Goal: Task Accomplishment & Management: Use online tool/utility

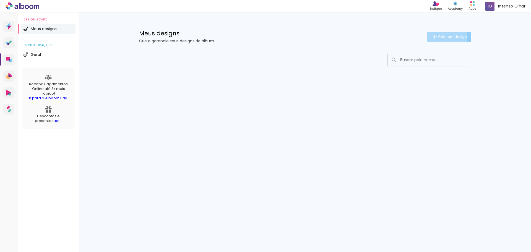
click at [439, 37] on span "Criar um design" at bounding box center [452, 37] width 29 height 4
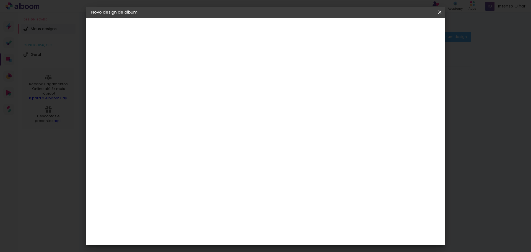
click at [184, 68] on paper-input-container "Título do álbum" at bounding box center [182, 75] width 4 height 14
type input "TESTE"
type paper-input "TESTE"
click at [238, 25] on paper-button "Avançar" at bounding box center [224, 29] width 27 height 9
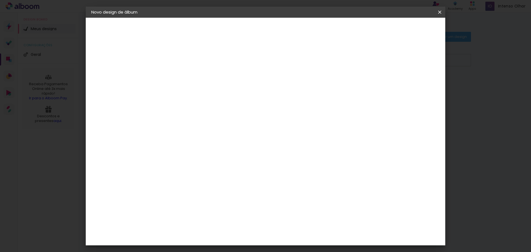
click at [188, 127] on div "Go image" at bounding box center [185, 131] width 14 height 9
click at [285, 25] on paper-button "Avançar" at bounding box center [271, 29] width 27 height 9
click at [203, 92] on input "text" at bounding box center [193, 96] width 22 height 9
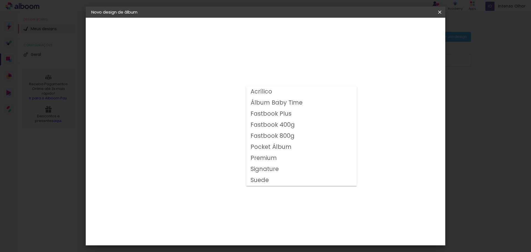
click at [0, 0] on slot "Fastbook 800g" at bounding box center [0, 0] width 0 height 0
type input "Fastbook 800g"
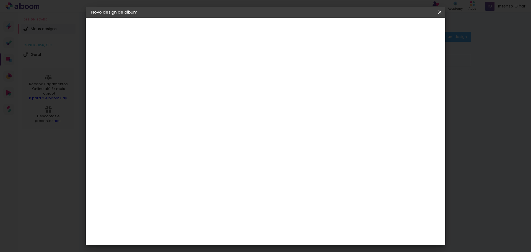
scroll to position [55, 0]
click at [219, 218] on span "30 × 30" at bounding box center [206, 227] width 26 height 18
click at [0, 0] on slot "Avançar" at bounding box center [0, 0] width 0 height 0
click at [240, 124] on div at bounding box center [239, 127] width 66 height 43
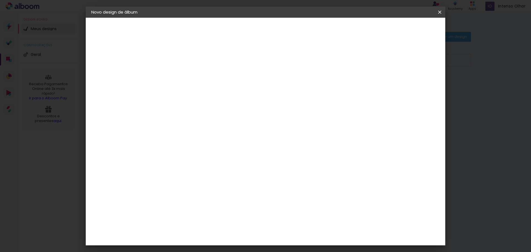
click at [251, 132] on div at bounding box center [239, 127] width 66 height 43
click at [367, 132] on div at bounding box center [338, 149] width 58 height 87
click at [230, 131] on div at bounding box center [239, 127] width 66 height 43
click at [405, 30] on span "Iniciar design" at bounding box center [392, 29] width 25 height 4
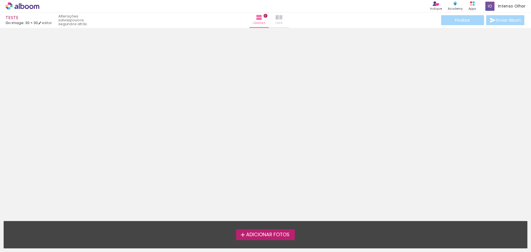
click at [276, 16] on iron-icon at bounding box center [279, 17] width 7 height 7
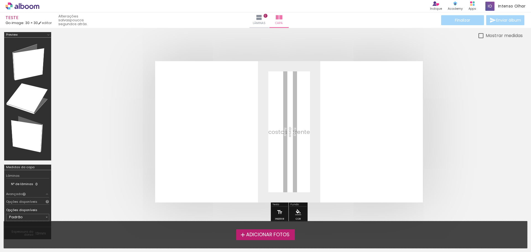
click at [273, 231] on label "Adicionar Fotos" at bounding box center [265, 234] width 59 height 11
click at [0, 0] on input "file" at bounding box center [0, 0] width 0 height 0
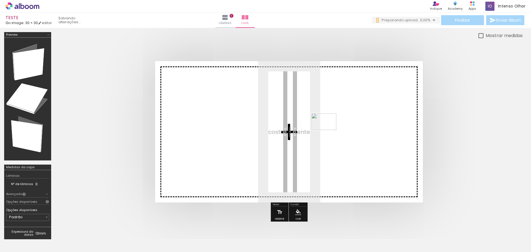
drag, startPoint x: 60, startPoint y: 237, endPoint x: 335, endPoint y: 126, distance: 296.2
click at [335, 126] on quentale-workspace at bounding box center [265, 126] width 531 height 252
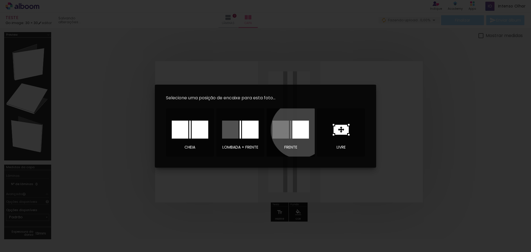
click at [299, 130] on div at bounding box center [300, 130] width 17 height 18
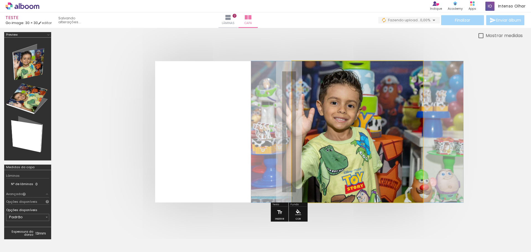
click at [354, 144] on quentale-photo at bounding box center [357, 131] width 131 height 141
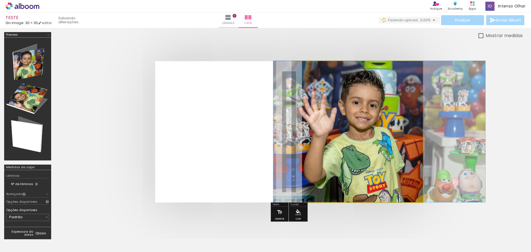
drag, startPoint x: 355, startPoint y: 144, endPoint x: 377, endPoint y: 143, distance: 22.1
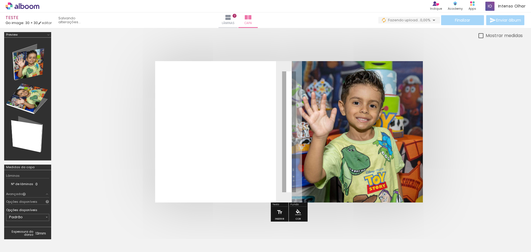
click at [377, 48] on div at bounding box center [289, 132] width 468 height 186
click at [235, 128] on quentale-layouter at bounding box center [289, 131] width 268 height 141
click at [298, 34] on div "Mostrar medidas" at bounding box center [289, 35] width 468 height 7
click at [30, 65] on div at bounding box center [27, 99] width 43 height 119
click at [30, 99] on div at bounding box center [27, 99] width 43 height 119
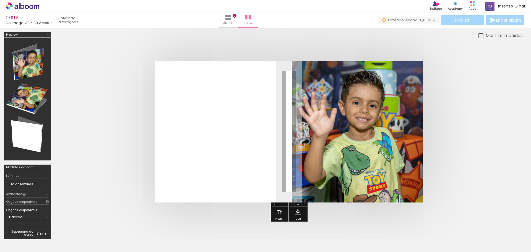
click at [33, 123] on div at bounding box center [27, 99] width 43 height 119
click at [26, 247] on span "Adicionar Fotos" at bounding box center [19, 245] width 17 height 6
click at [0, 0] on input "file" at bounding box center [0, 0] width 0 height 0
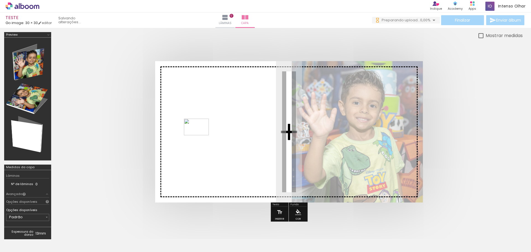
drag, startPoint x: 87, startPoint y: 241, endPoint x: 201, endPoint y: 135, distance: 154.7
click at [201, 135] on quentale-workspace at bounding box center [265, 126] width 531 height 252
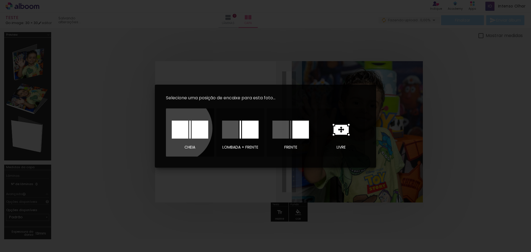
click at [178, 128] on div at bounding box center [180, 130] width 17 height 18
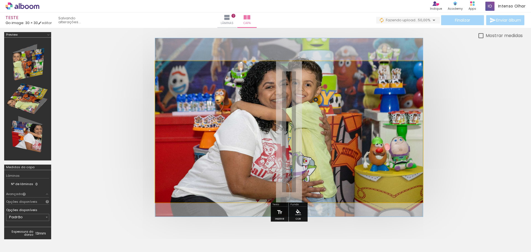
drag, startPoint x: 236, startPoint y: 122, endPoint x: 226, endPoint y: 118, distance: 10.5
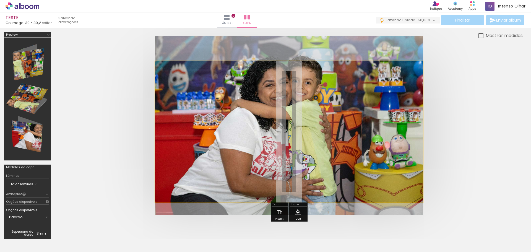
drag, startPoint x: 387, startPoint y: 122, endPoint x: 399, endPoint y: 107, distance: 19.7
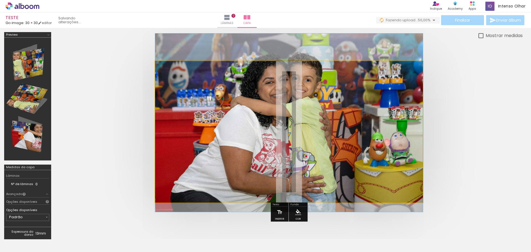
drag, startPoint x: 368, startPoint y: 121, endPoint x: 306, endPoint y: 119, distance: 62.6
click at [209, 109] on quentale-photo at bounding box center [289, 131] width 268 height 141
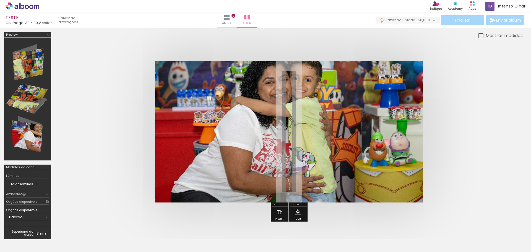
click at [78, 226] on div at bounding box center [86, 233] width 27 height 18
click at [76, 224] on iron-icon at bounding box center [74, 222] width 6 height 6
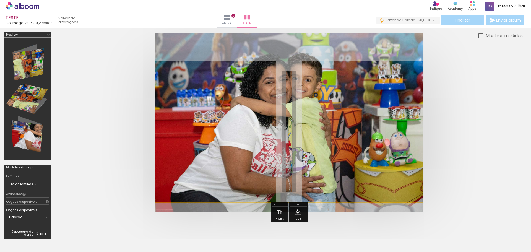
click at [284, 127] on quentale-photo at bounding box center [289, 131] width 268 height 141
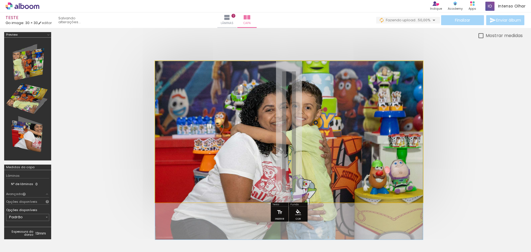
drag, startPoint x: 380, startPoint y: 137, endPoint x: 198, endPoint y: 189, distance: 189.7
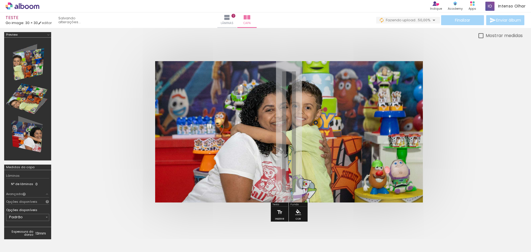
click at [53, 240] on div at bounding box center [55, 233] width 27 height 18
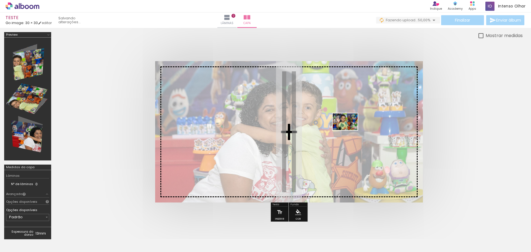
drag, startPoint x: 54, startPoint y: 240, endPoint x: 349, endPoint y: 130, distance: 315.4
click at [349, 130] on quentale-workspace at bounding box center [265, 126] width 531 height 252
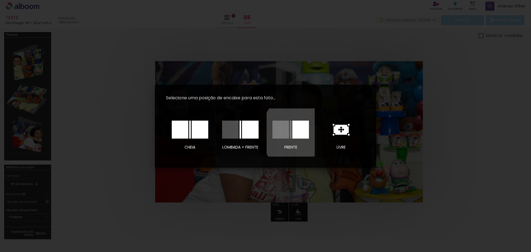
click at [306, 133] on div at bounding box center [300, 130] width 17 height 18
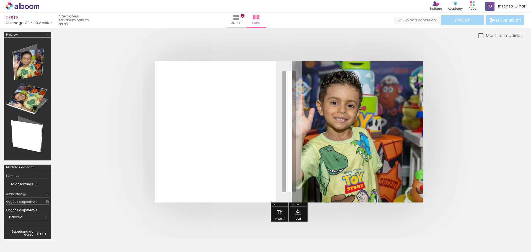
click at [92, 237] on div at bounding box center [86, 233] width 27 height 18
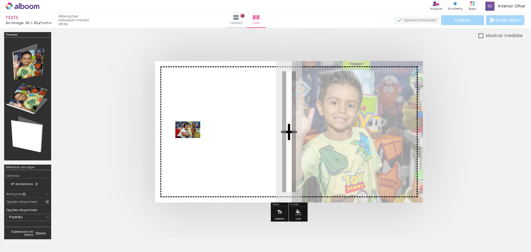
drag, startPoint x: 92, startPoint y: 237, endPoint x: 192, endPoint y: 138, distance: 140.3
click at [192, 138] on quentale-workspace at bounding box center [265, 126] width 531 height 252
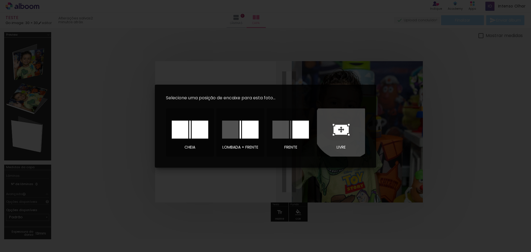
click at [346, 127] on icon at bounding box center [341, 130] width 15 height 10
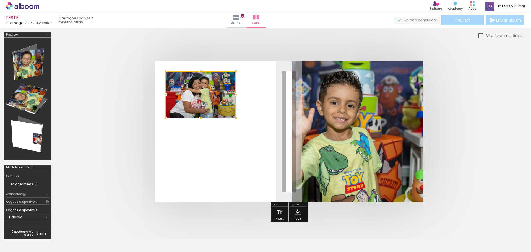
drag, startPoint x: 275, startPoint y: 139, endPoint x: 186, endPoint y: 102, distance: 95.7
click at [186, 102] on div at bounding box center [200, 94] width 71 height 47
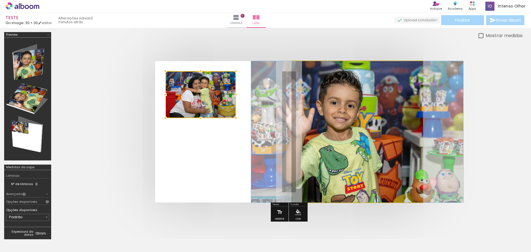
click at [327, 125] on quentale-photo at bounding box center [357, 131] width 131 height 141
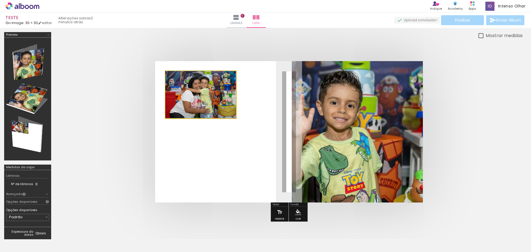
click at [222, 110] on quentale-photo at bounding box center [200, 94] width 71 height 47
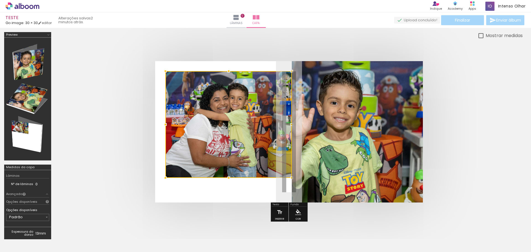
drag, startPoint x: 236, startPoint y: 118, endPoint x: 292, endPoint y: 178, distance: 81.8
click at [292, 178] on div at bounding box center [291, 177] width 11 height 11
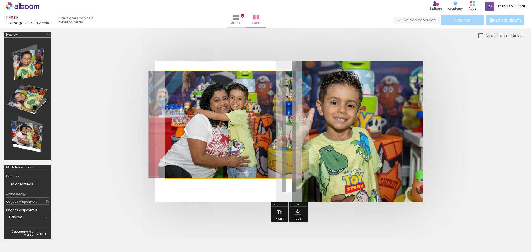
click at [227, 172] on quentale-photo at bounding box center [228, 124] width 126 height 107
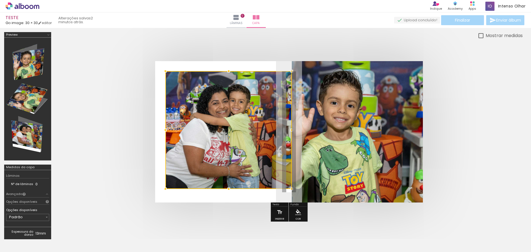
drag, startPoint x: 231, startPoint y: 177, endPoint x: 234, endPoint y: 188, distance: 11.3
click at [234, 188] on div at bounding box center [228, 188] width 11 height 11
click at [192, 32] on div at bounding box center [265, 138] width 531 height 220
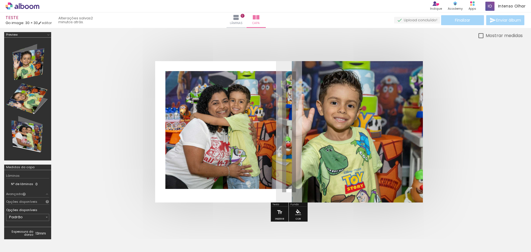
click at [214, 39] on div at bounding box center [289, 132] width 468 height 186
click at [467, 137] on quentale-cover at bounding box center [288, 131] width 423 height 141
click at [193, 191] on quentale-layouter at bounding box center [289, 131] width 268 height 141
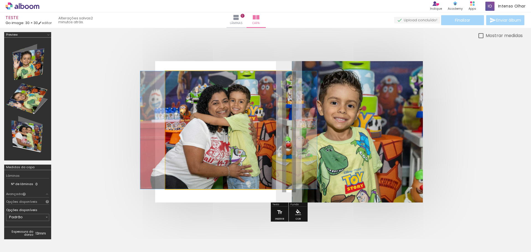
click at [195, 177] on quentale-photo at bounding box center [228, 130] width 126 height 118
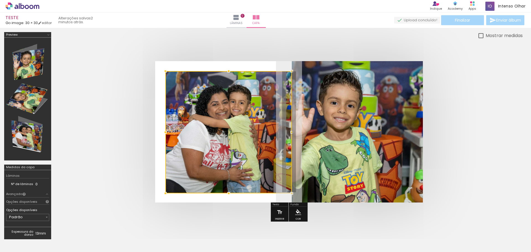
drag, startPoint x: 228, startPoint y: 186, endPoint x: 231, endPoint y: 191, distance: 5.1
click at [231, 191] on div at bounding box center [228, 193] width 11 height 11
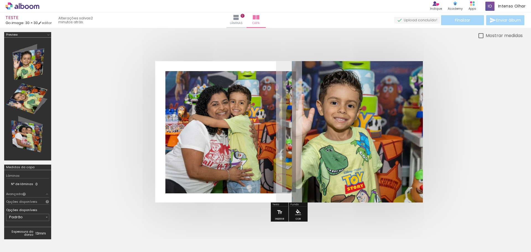
click at [228, 51] on div at bounding box center [289, 132] width 468 height 186
click at [34, 97] on div at bounding box center [27, 99] width 43 height 119
click at [32, 68] on div at bounding box center [27, 99] width 43 height 119
click at [32, 130] on div at bounding box center [27, 99] width 43 height 119
click at [240, 17] on iron-icon at bounding box center [236, 17] width 7 height 7
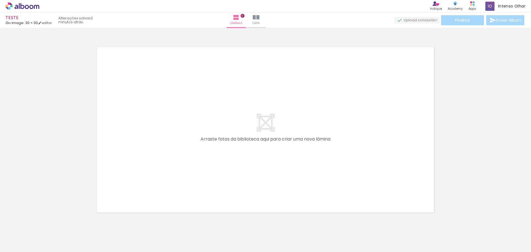
click at [19, 242] on span "Adicionar Fotos" at bounding box center [19, 245] width 17 height 6
click at [0, 0] on input "file" at bounding box center [0, 0] width 0 height 0
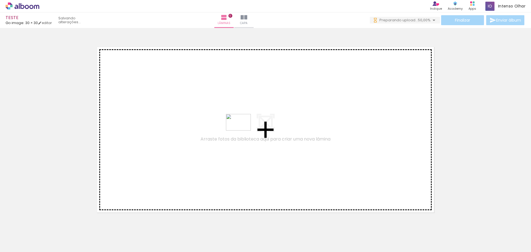
drag, startPoint x: 158, startPoint y: 237, endPoint x: 252, endPoint y: 112, distance: 156.2
click at [252, 112] on quentale-workspace at bounding box center [265, 126] width 531 height 252
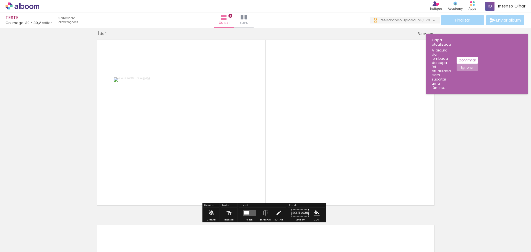
drag, startPoint x: 265, startPoint y: 232, endPoint x: 274, endPoint y: 84, distance: 148.1
click at [274, 84] on quentale-workspace at bounding box center [265, 126] width 531 height 252
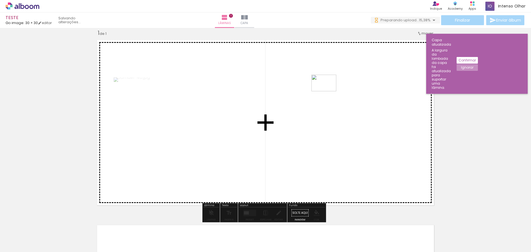
drag, startPoint x: 366, startPoint y: 233, endPoint x: 328, endPoint y: 91, distance: 146.6
click at [328, 91] on quentale-workspace at bounding box center [265, 126] width 531 height 252
drag, startPoint x: 424, startPoint y: 232, endPoint x: 343, endPoint y: 130, distance: 129.8
click at [343, 130] on quentale-workspace at bounding box center [265, 126] width 531 height 252
drag, startPoint x: 471, startPoint y: 236, endPoint x: 351, endPoint y: 134, distance: 157.0
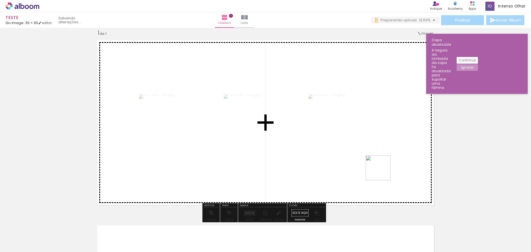
click at [351, 134] on quentale-workspace at bounding box center [265, 126] width 531 height 252
drag, startPoint x: 465, startPoint y: 242, endPoint x: 338, endPoint y: 127, distance: 171.0
click at [338, 127] on quentale-workspace at bounding box center [265, 126] width 531 height 252
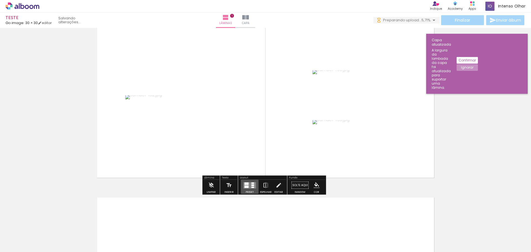
click at [251, 186] on div at bounding box center [252, 186] width 3 height 1
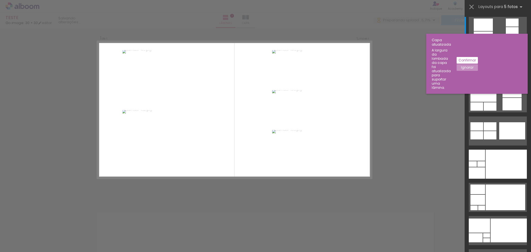
scroll to position [7, 0]
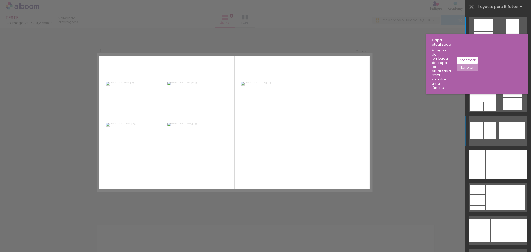
click at [486, 130] on div at bounding box center [490, 126] width 13 height 8
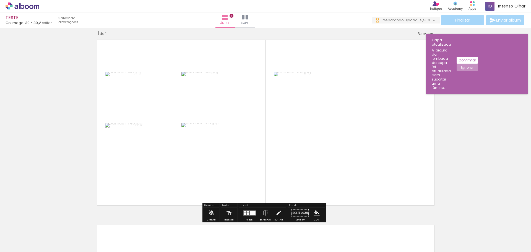
scroll to position [0, 0]
click at [250, 211] on div at bounding box center [253, 213] width 6 height 4
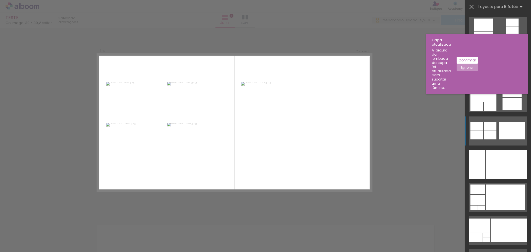
scroll to position [100, 0]
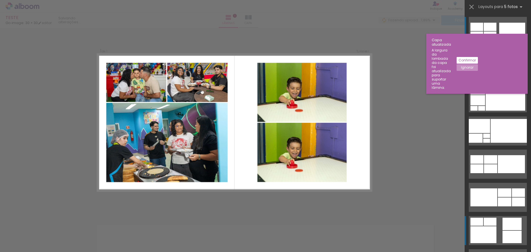
click at [489, 224] on div at bounding box center [490, 222] width 13 height 8
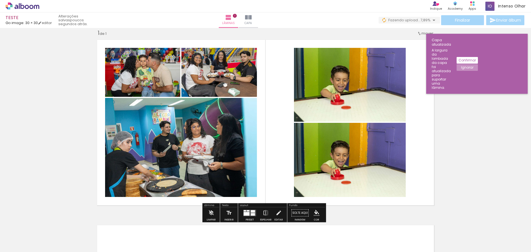
click at [490, 135] on div "Inserir lâmina 1 de 1" at bounding box center [265, 208] width 531 height 371
